Goal: Information Seeking & Learning: Learn about a topic

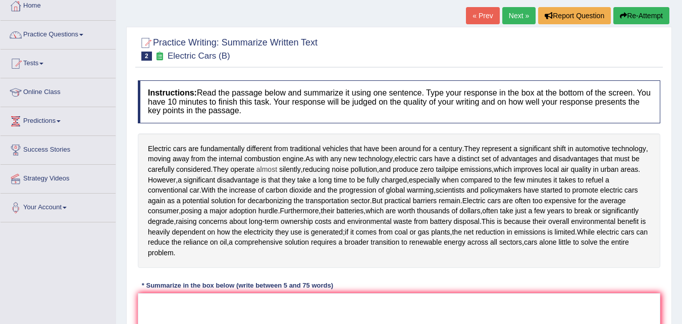
scroll to position [55, 0]
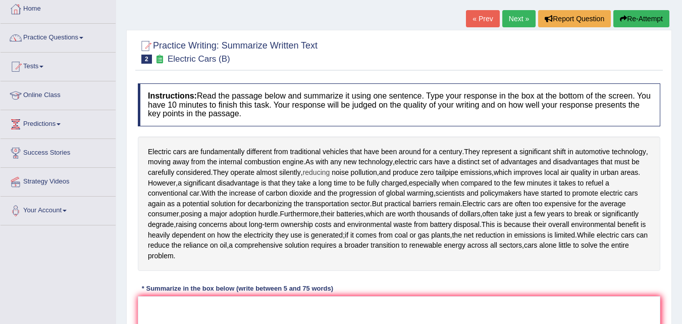
drag, startPoint x: 265, startPoint y: 168, endPoint x: 311, endPoint y: 170, distance: 45.5
click at [311, 170] on div "Electric cars are fundamentally different from traditional vehicles that have b…" at bounding box center [399, 203] width 522 height 135
drag, startPoint x: 314, startPoint y: 171, endPoint x: 262, endPoint y: 309, distance: 147.6
click at [262, 309] on div "Instructions: Read the passage below and summarize it using one sentence. Type …" at bounding box center [398, 242] width 527 height 328
click at [300, 184] on span "take" at bounding box center [303, 183] width 13 height 11
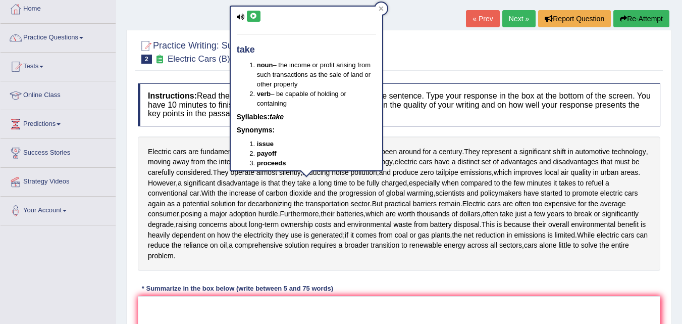
click at [472, 134] on div "Instructions: Read the passage below and summarize it using one sentence. Type …" at bounding box center [398, 242] width 527 height 328
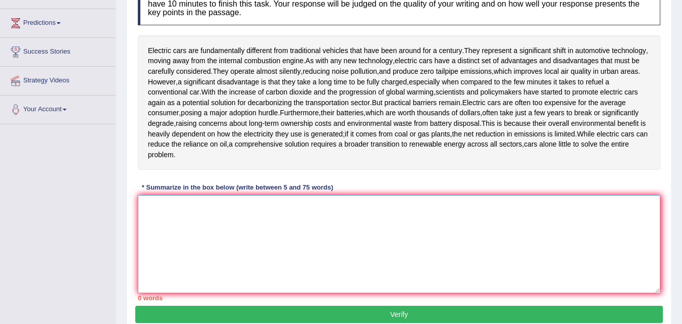
scroll to position [105, 0]
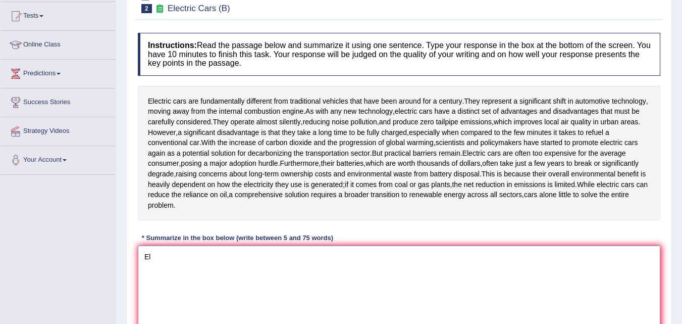
type textarea "E"
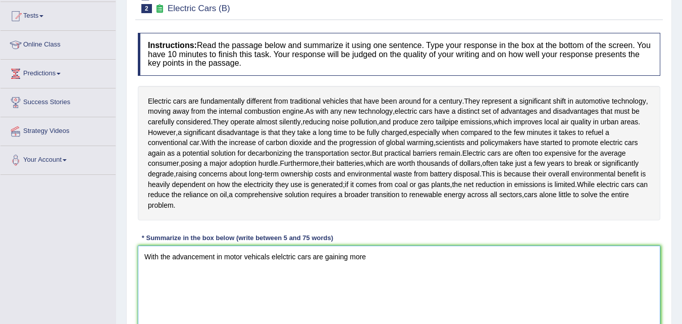
click at [271, 256] on textarea "With the advancement in motor vehicals elelctric cars are gaining more" at bounding box center [399, 294] width 522 height 98
click at [428, 260] on textarea "With the advancement in motor vehical technology, elelctric cars are gaining mo…" at bounding box center [399, 294] width 522 height 98
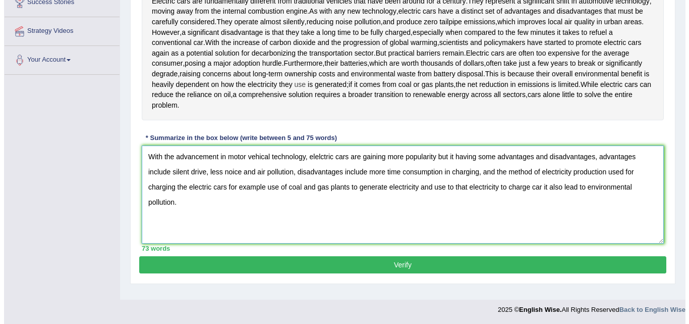
scroll to position [206, 0]
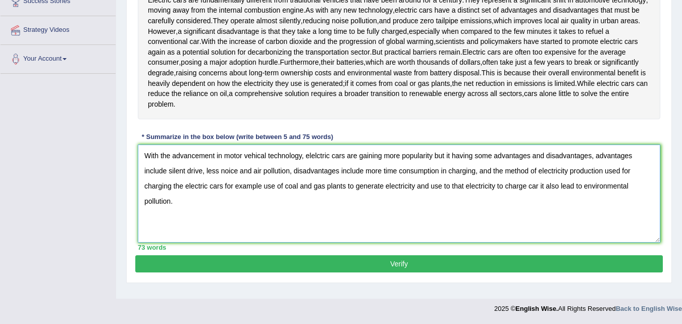
click at [216, 160] on textarea "With the advancement in motor vehical technology, elelctric cars are gaining mo…" at bounding box center [399, 193] width 522 height 98
click at [217, 160] on textarea "With the advancement in motor vehical technology, elelctric cars are gaining mo…" at bounding box center [399, 193] width 522 height 98
click at [235, 171] on textarea "With the advancement in motor vehical technology, elelctric cars are gaining mo…" at bounding box center [399, 193] width 522 height 98
click at [265, 155] on textarea "With the advancement in motor vehical technology, elelctric cars are gaining mo…" at bounding box center [399, 193] width 522 height 98
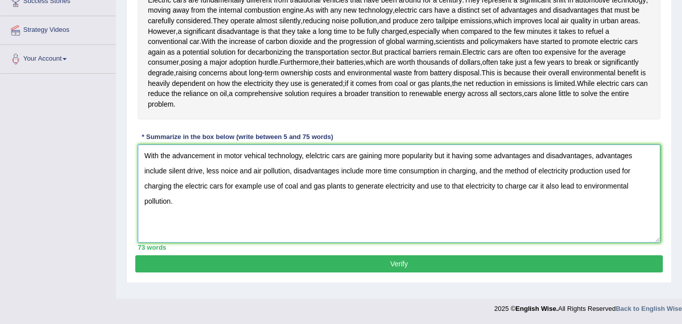
click at [268, 154] on textarea "With the advancement in motor vehical technology, elelctric cars are gaining mo…" at bounding box center [399, 193] width 522 height 98
click at [265, 156] on textarea "With the advancement in motor vehical technology, elelctric cars are gaining mo…" at bounding box center [399, 193] width 522 height 98
click at [318, 155] on textarea "With the advancement in motor vehicle technology, elelctric cars are gaining mo…" at bounding box center [399, 193] width 522 height 98
click at [233, 170] on textarea "With the advancement in motor vehicle technology, electric cars are gaining mor…" at bounding box center [399, 193] width 522 height 98
type textarea "With the advancement in motor vehicle technology, electric cars are gaining mor…"
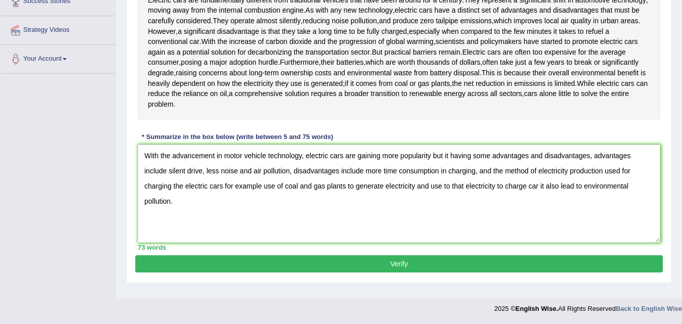
click at [380, 263] on button "Verify" at bounding box center [398, 263] width 527 height 17
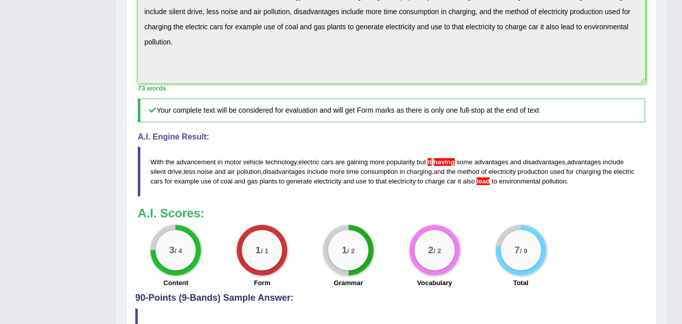
scroll to position [412, 0]
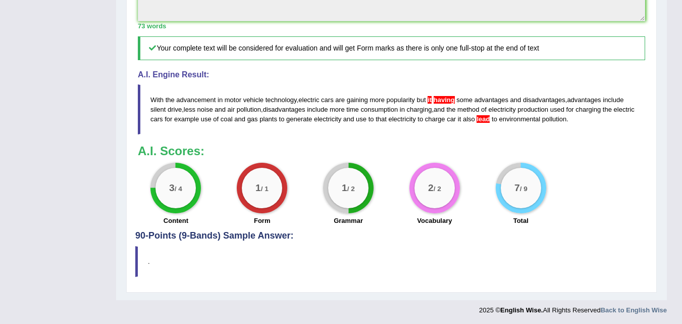
click at [455, 109] on span "the" at bounding box center [450, 109] width 9 height 8
click at [450, 101] on span "having" at bounding box center [444, 100] width 21 height 8
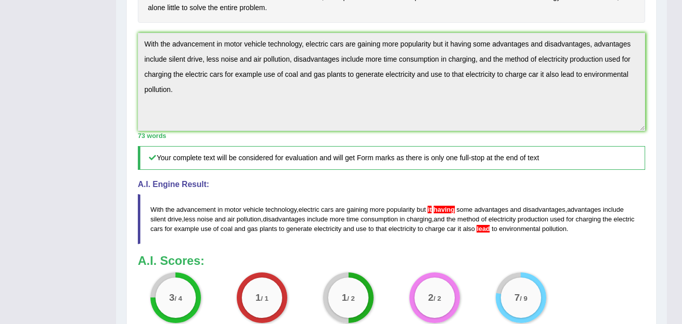
scroll to position [0, 0]
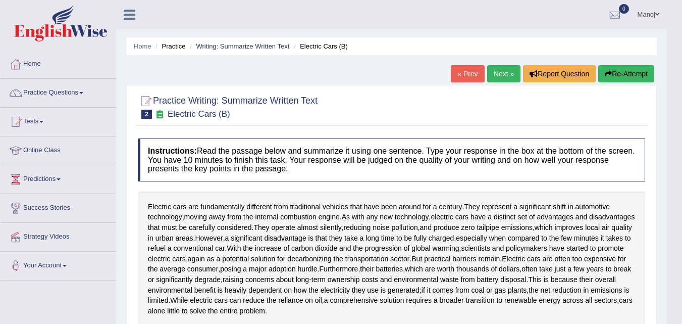
click at [508, 70] on link "Next »" at bounding box center [503, 73] width 33 height 17
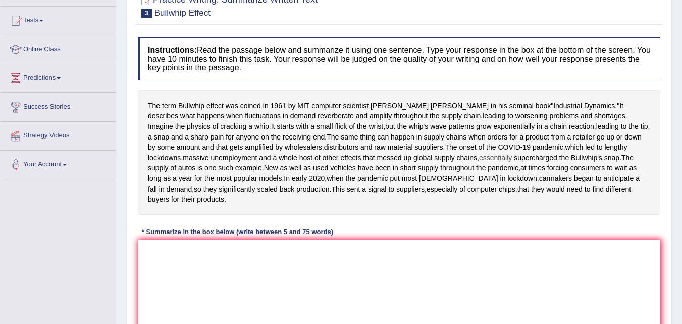
scroll to position [151, 0]
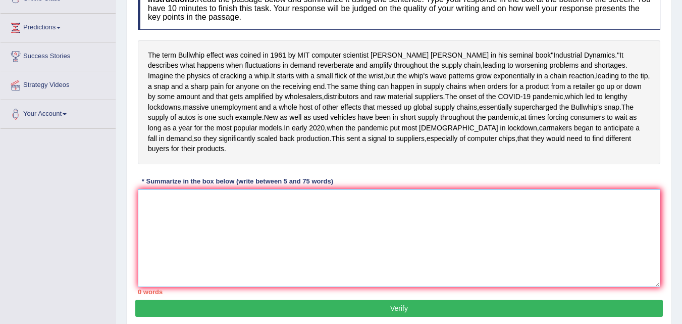
click at [224, 262] on textarea at bounding box center [399, 238] width 522 height 98
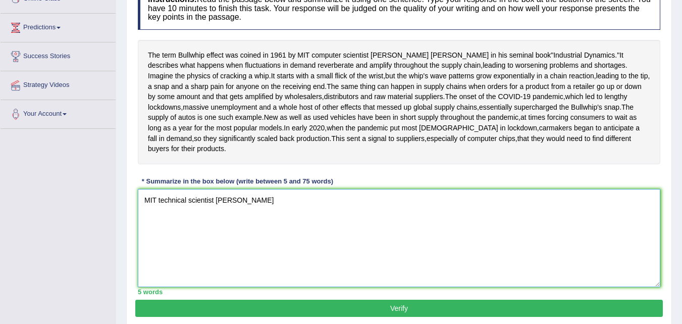
click at [272, 255] on textarea "MIT technical scientist [PERSON_NAME]" at bounding box center [399, 238] width 522 height 98
click at [333, 248] on textarea "MIT technical scientist [PERSON_NAME] in" at bounding box center [399, 238] width 522 height 98
click at [520, 247] on textarea "MIT technical scientist [PERSON_NAME] in his book "Industrial Dynamics" coined …" at bounding box center [399, 238] width 522 height 98
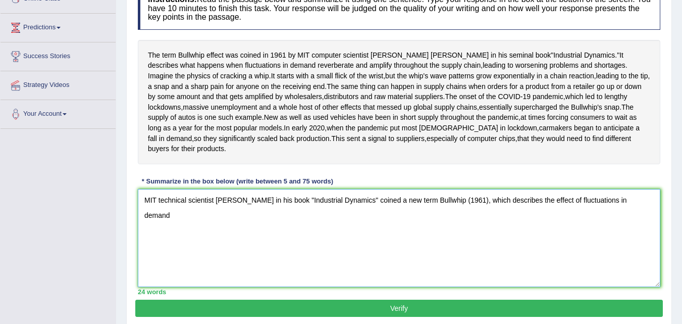
type textarea "MIT technical scientist [PERSON_NAME] in his book "Industrial Dynamics" coined …"
